Goal: Task Accomplishment & Management: Manage account settings

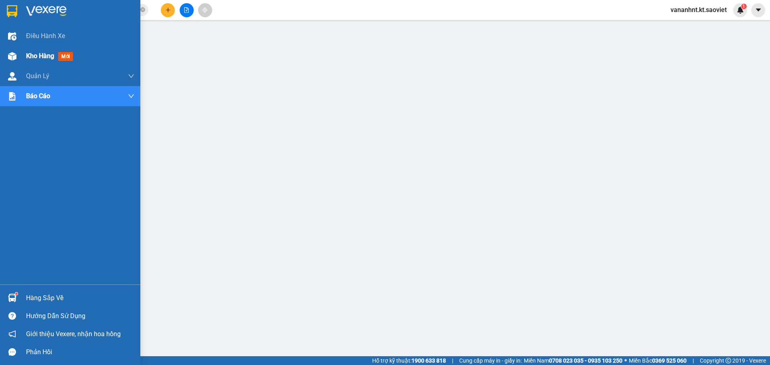
click at [41, 58] on span "Kho hàng" at bounding box center [40, 56] width 28 height 8
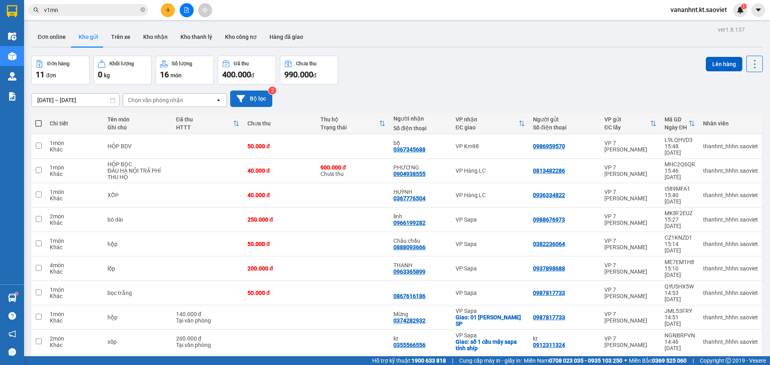
click at [265, 93] on button "Bộ lọc" at bounding box center [251, 99] width 42 height 16
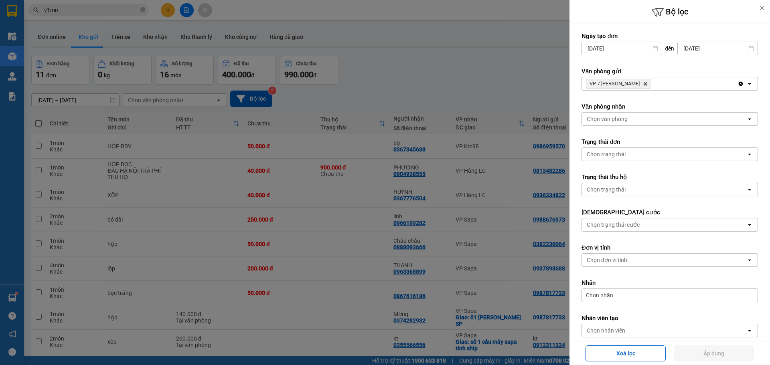
click at [647, 83] on span "VP 7 [PERSON_NAME] Delete" at bounding box center [618, 84] width 65 height 10
click at [643, 85] on icon "Delete" at bounding box center [645, 83] width 5 height 5
click at [643, 85] on div "Chọn văn phòng" at bounding box center [664, 83] width 164 height 13
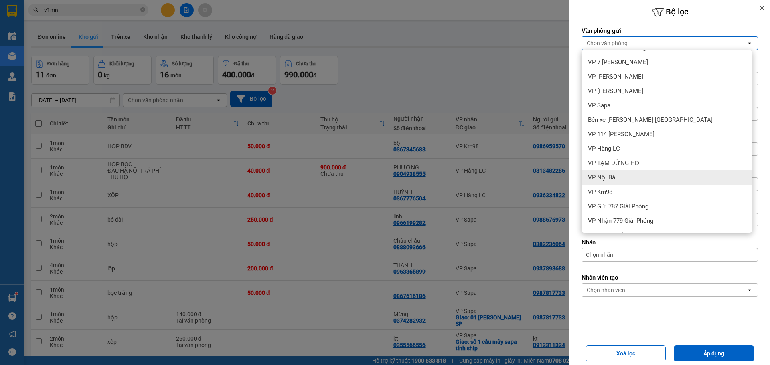
scroll to position [40, 0]
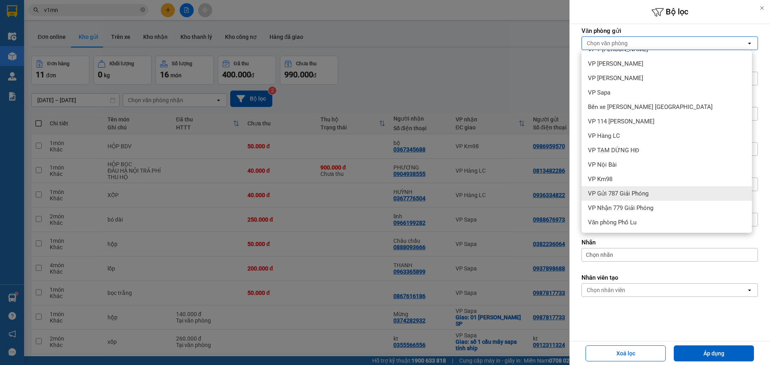
click at [630, 194] on span "VP Gửi 787 Giải Phóng" at bounding box center [618, 194] width 61 height 8
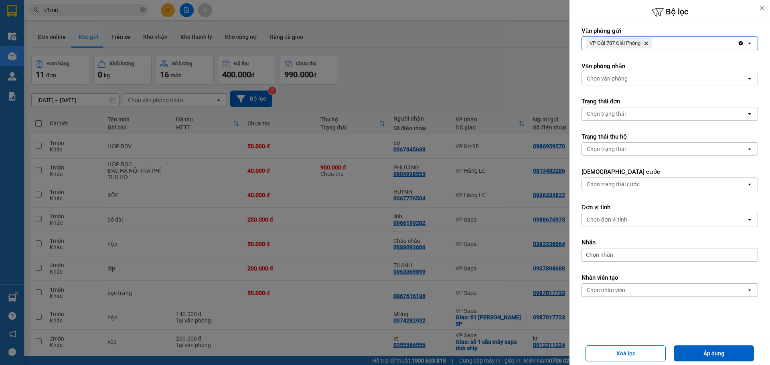
drag, startPoint x: 695, startPoint y: 354, endPoint x: 678, endPoint y: 279, distance: 76.9
click at [695, 354] on button "Áp dụng" at bounding box center [714, 354] width 80 height 16
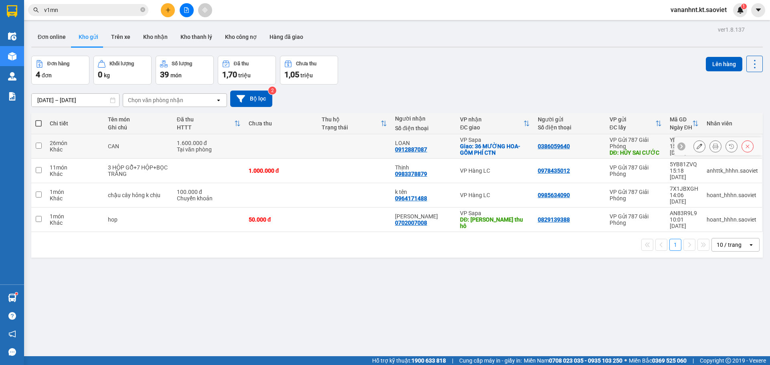
click at [543, 145] on div "0386059640" at bounding box center [554, 146] width 32 height 6
copy div "0386059640"
click at [53, 10] on input "v1mn" at bounding box center [91, 10] width 95 height 9
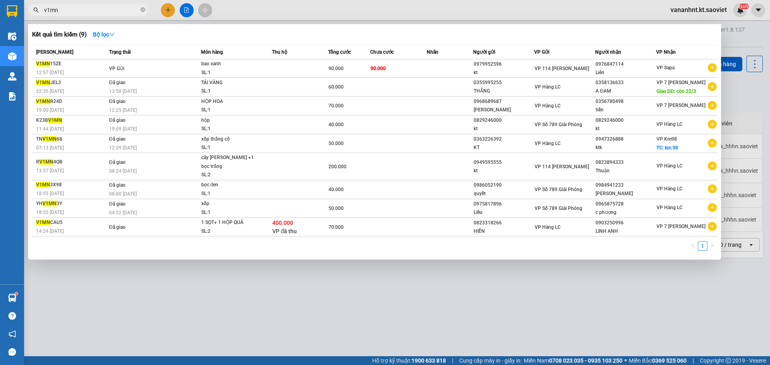
click at [53, 10] on input "v1mn" at bounding box center [91, 10] width 95 height 9
paste input "0386059640"
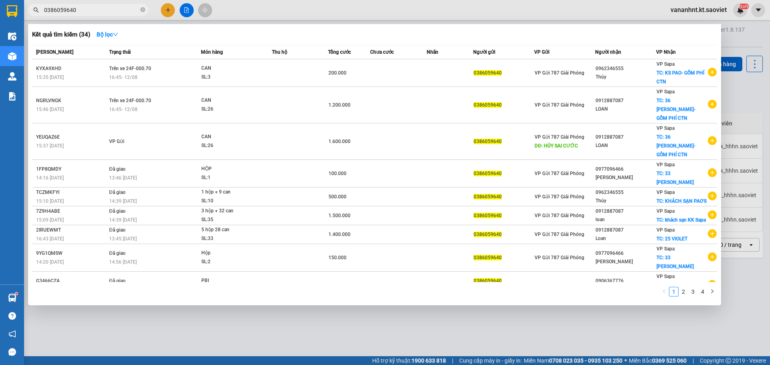
type input "0386059640"
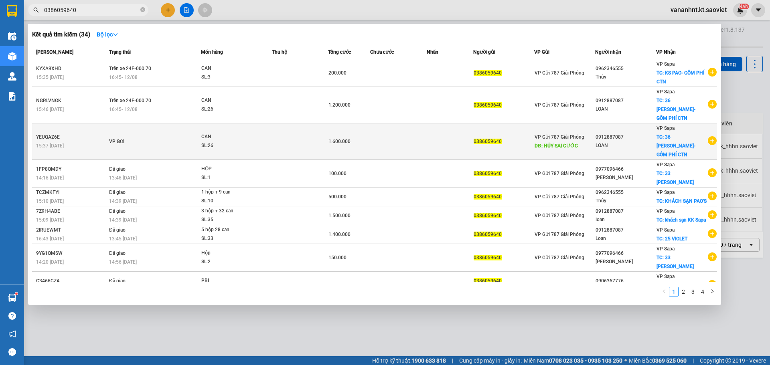
click at [575, 143] on span "DĐ: HỦY SAI CƯỚC" at bounding box center [555, 146] width 43 height 6
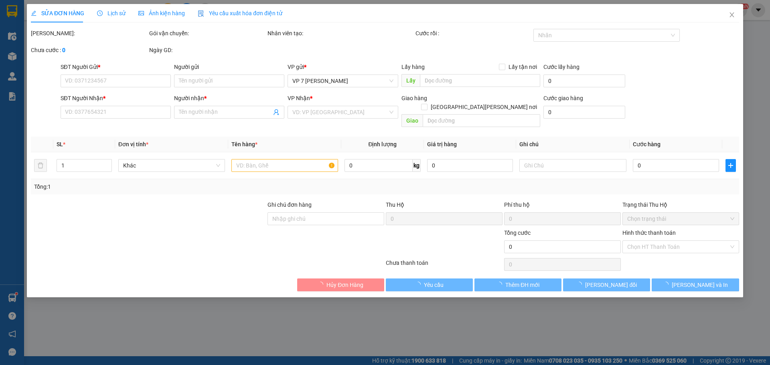
type input "0386059640"
type input "HỦY SAI CƯỚC"
type input "0912887087"
type input "LOAN"
checkbox input "true"
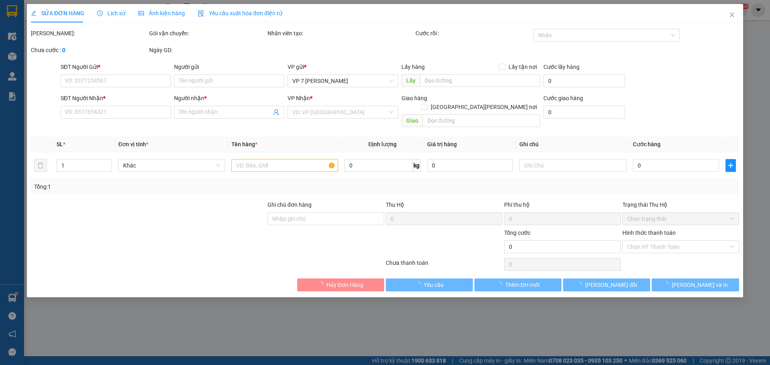
type input "36 MƯỜNG HOA- GỒM PHÍ CTN"
type input "1.600.000"
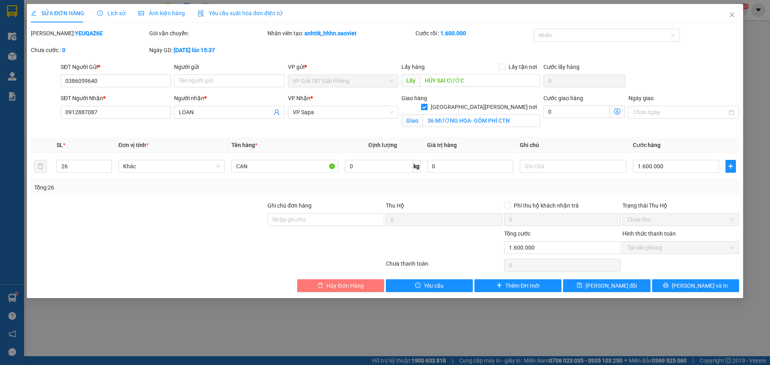
drag, startPoint x: 359, startPoint y: 284, endPoint x: 352, endPoint y: 275, distance: 11.5
click at [358, 284] on span "Hủy Đơn Hàng" at bounding box center [344, 285] width 37 height 9
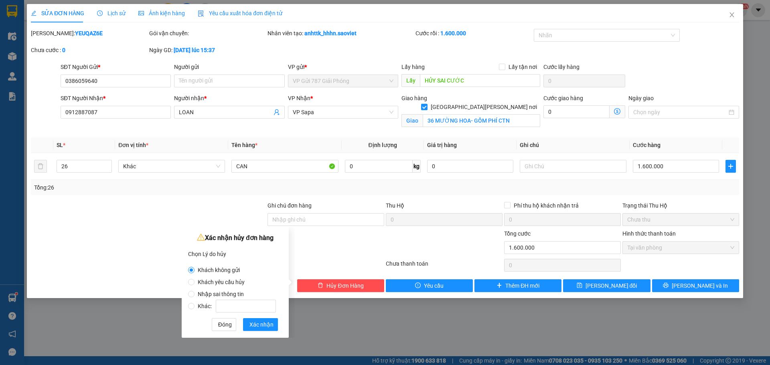
click at [233, 293] on span "Nhập sai thông tin" at bounding box center [220, 294] width 53 height 6
click at [194, 293] on input "Nhập sai thông tin" at bounding box center [191, 294] width 6 height 6
radio input "true"
radio input "false"
click at [263, 326] on span "Xác nhận" at bounding box center [261, 324] width 24 height 9
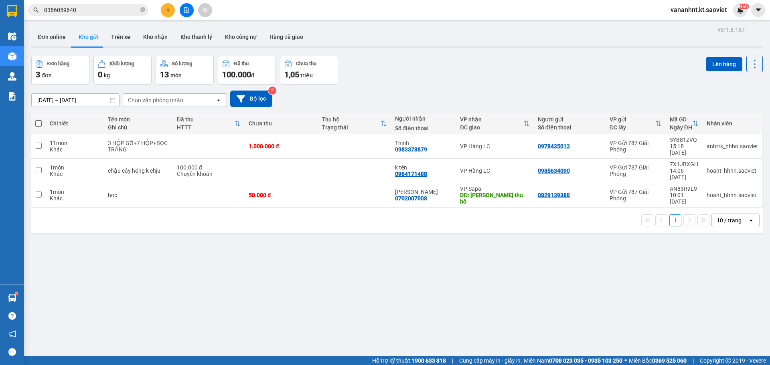
click at [68, 12] on input "0386059640" at bounding box center [91, 10] width 95 height 9
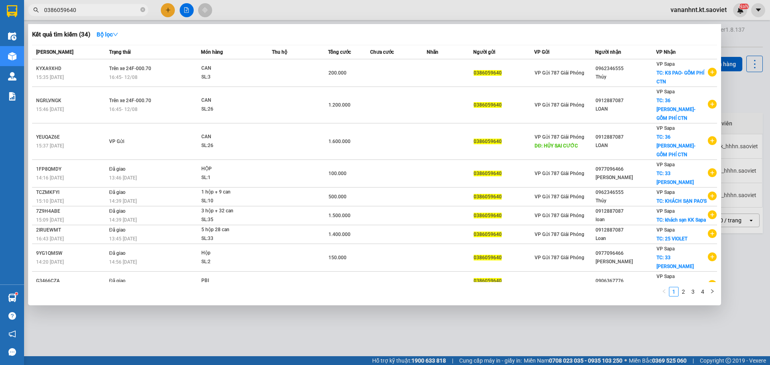
click at [68, 12] on input "0386059640" at bounding box center [91, 10] width 95 height 9
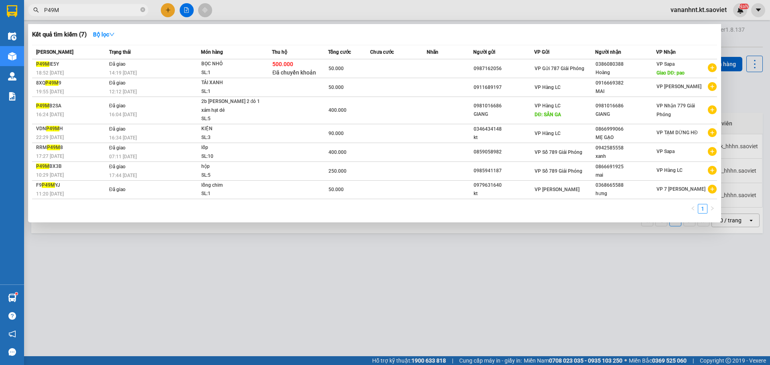
type input "P49M"
